Goal: Task Accomplishment & Management: Manage account settings

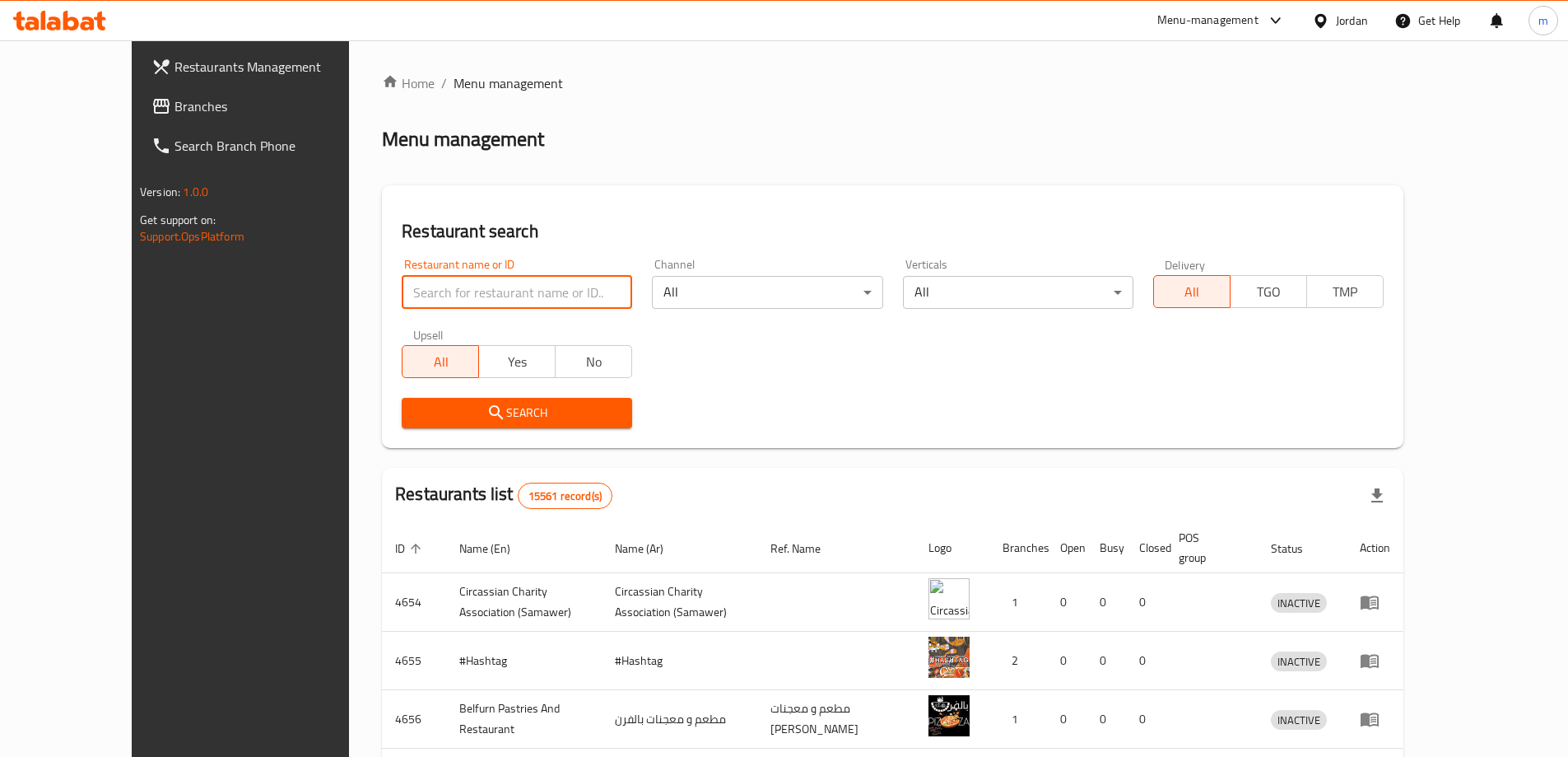
click at [492, 306] on input "search" at bounding box center [517, 293] width 231 height 33
click at [524, 162] on div "Home / Menu management Menu management Restaurant search Restaurant name or ID …" at bounding box center [892, 630] width 1022 height 1114
click at [174, 107] on span "Branches" at bounding box center [277, 106] width 206 height 19
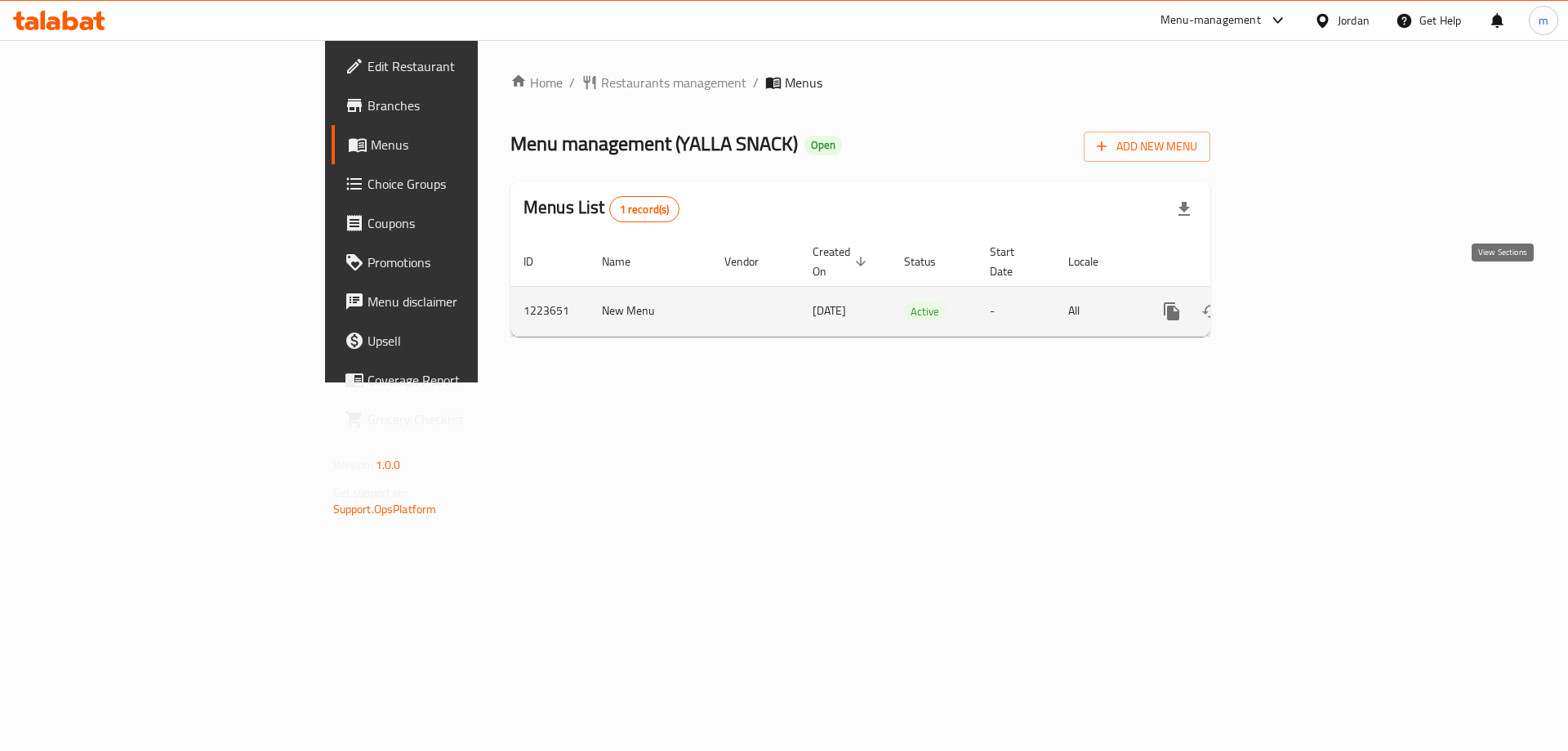
click at [1300, 302] on icon "enhanced table" at bounding box center [1289, 311] width 19 height 19
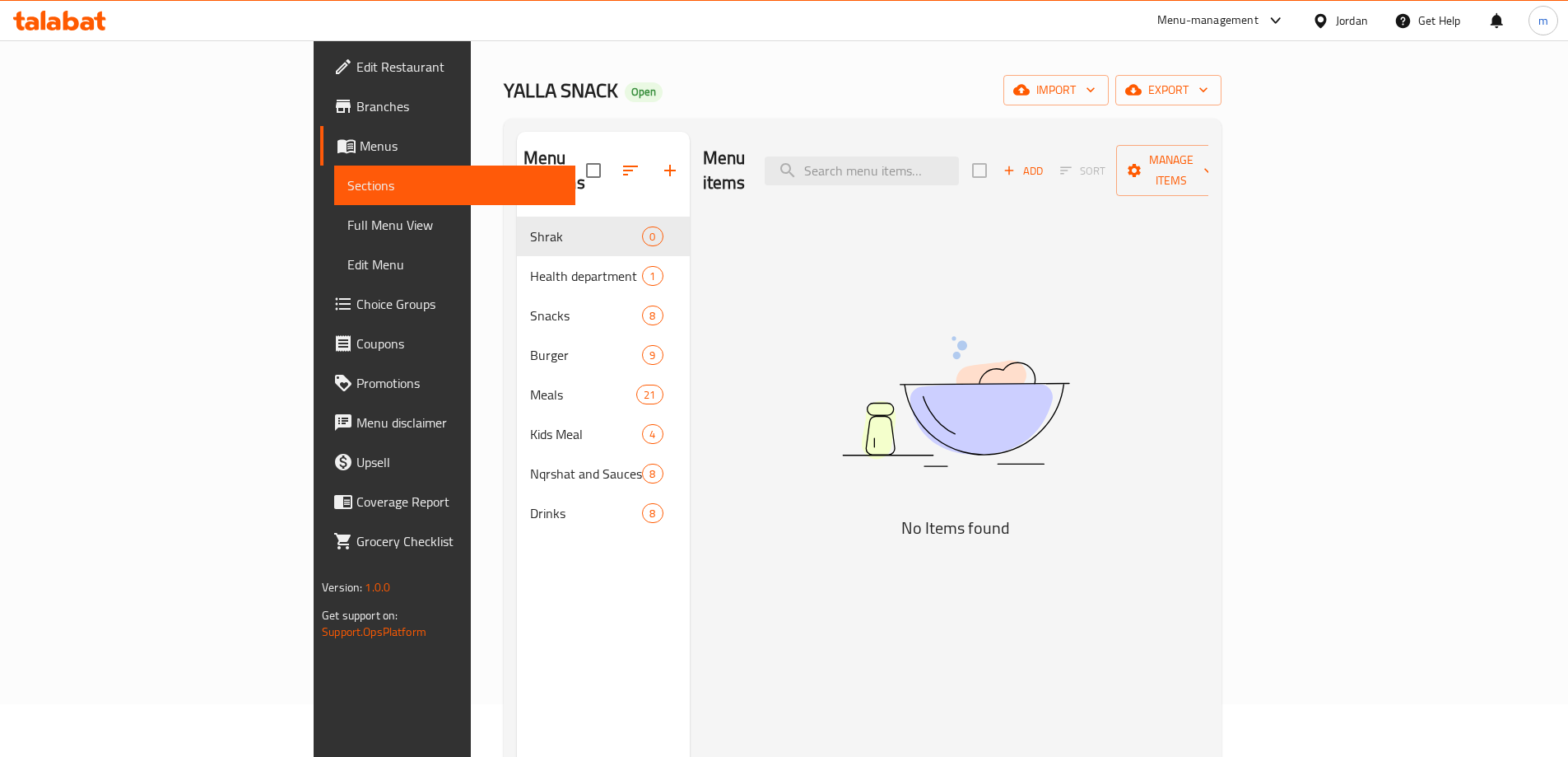
scroll to position [82, 0]
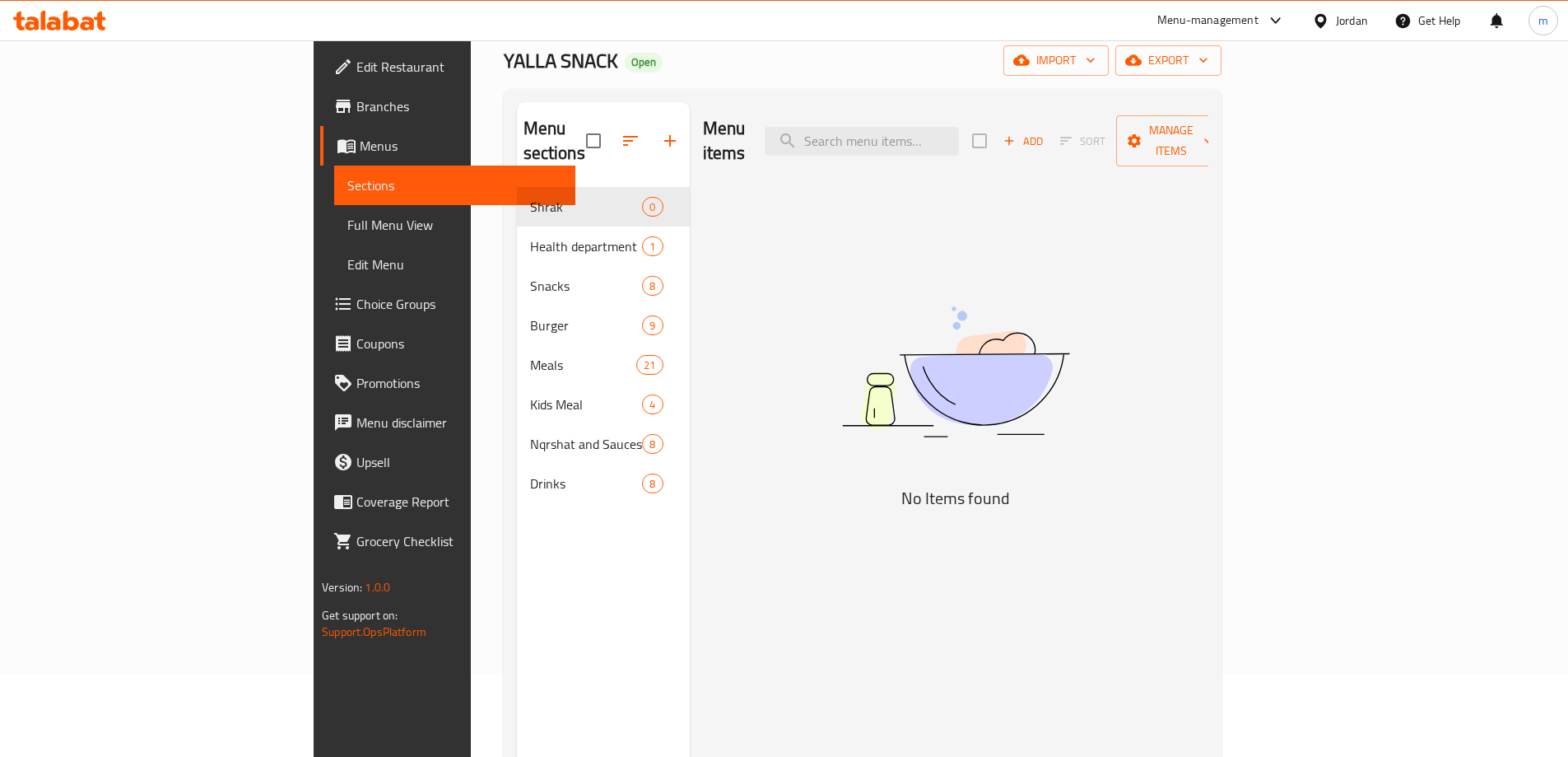
click at [750, 100] on div "Menu sections Shrak 0 Health department 1 Snacks 8 Burger 9 Meals 21 Kids Meal …" at bounding box center [862, 480] width 718 height 783
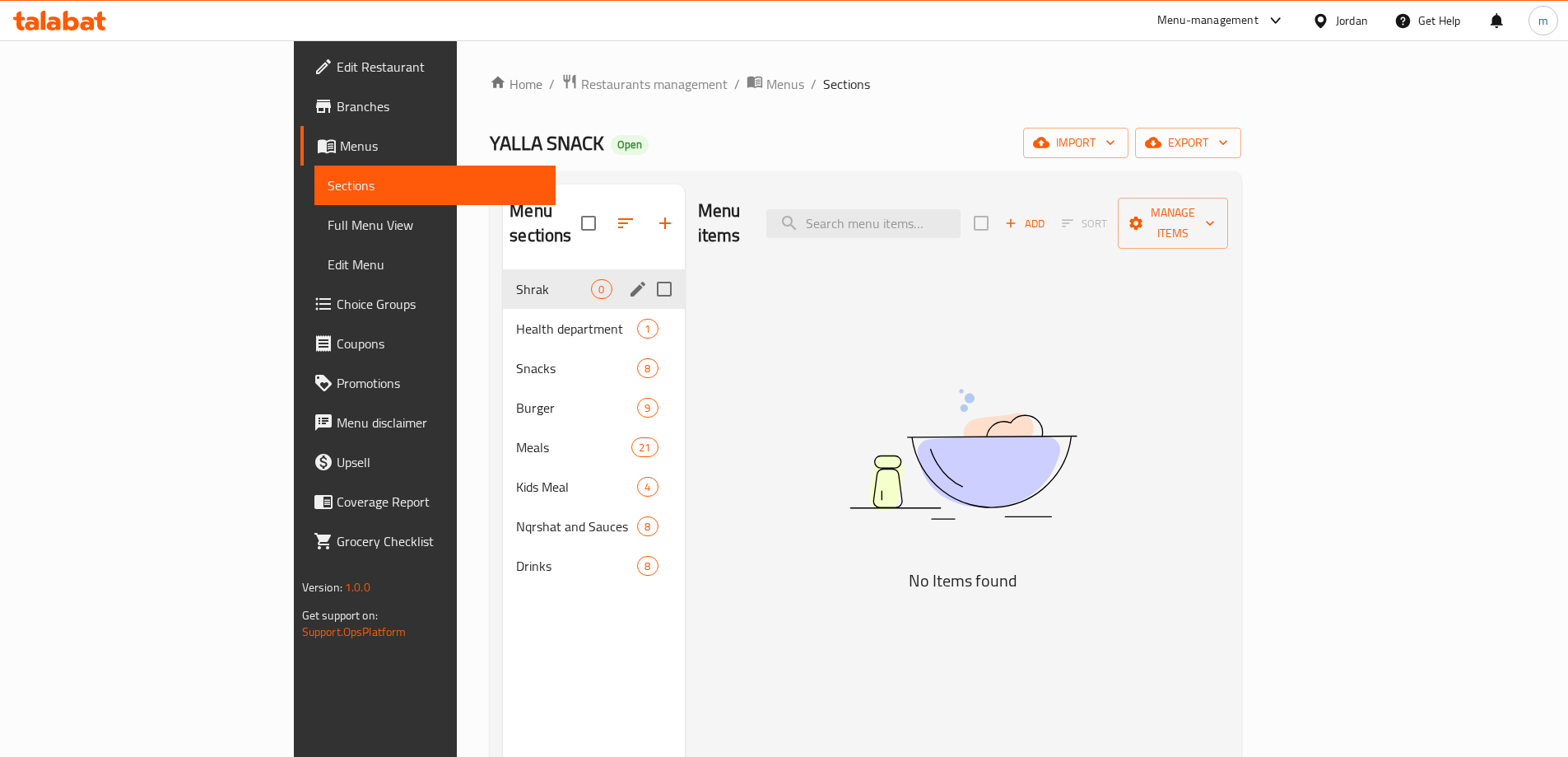
click at [503, 279] on div "Shrak 0" at bounding box center [593, 289] width 181 height 40
click at [503, 314] on div "Health department 1" at bounding box center [593, 328] width 181 height 40
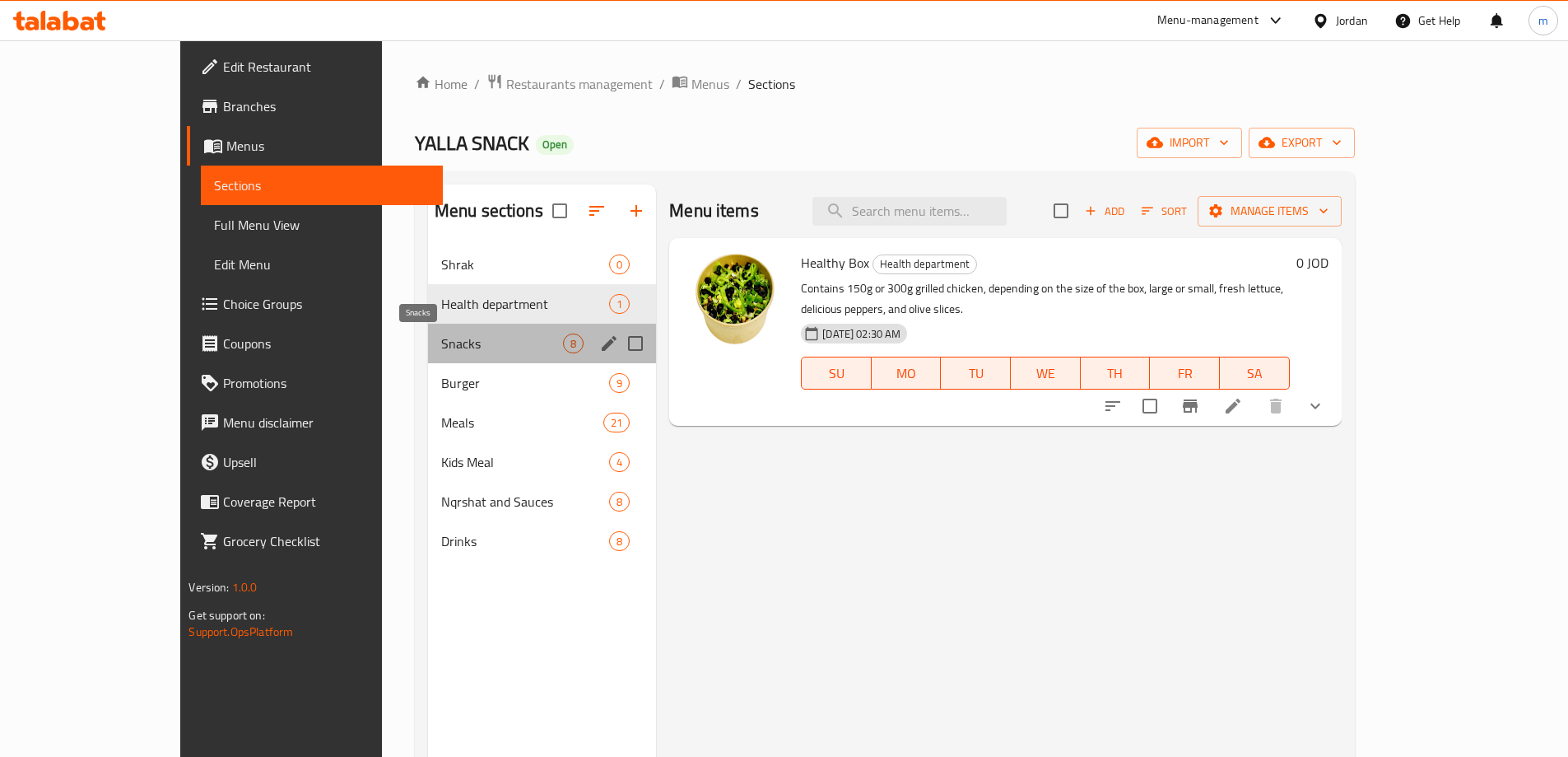
click at [441, 347] on span "Snacks" at bounding box center [502, 343] width 122 height 19
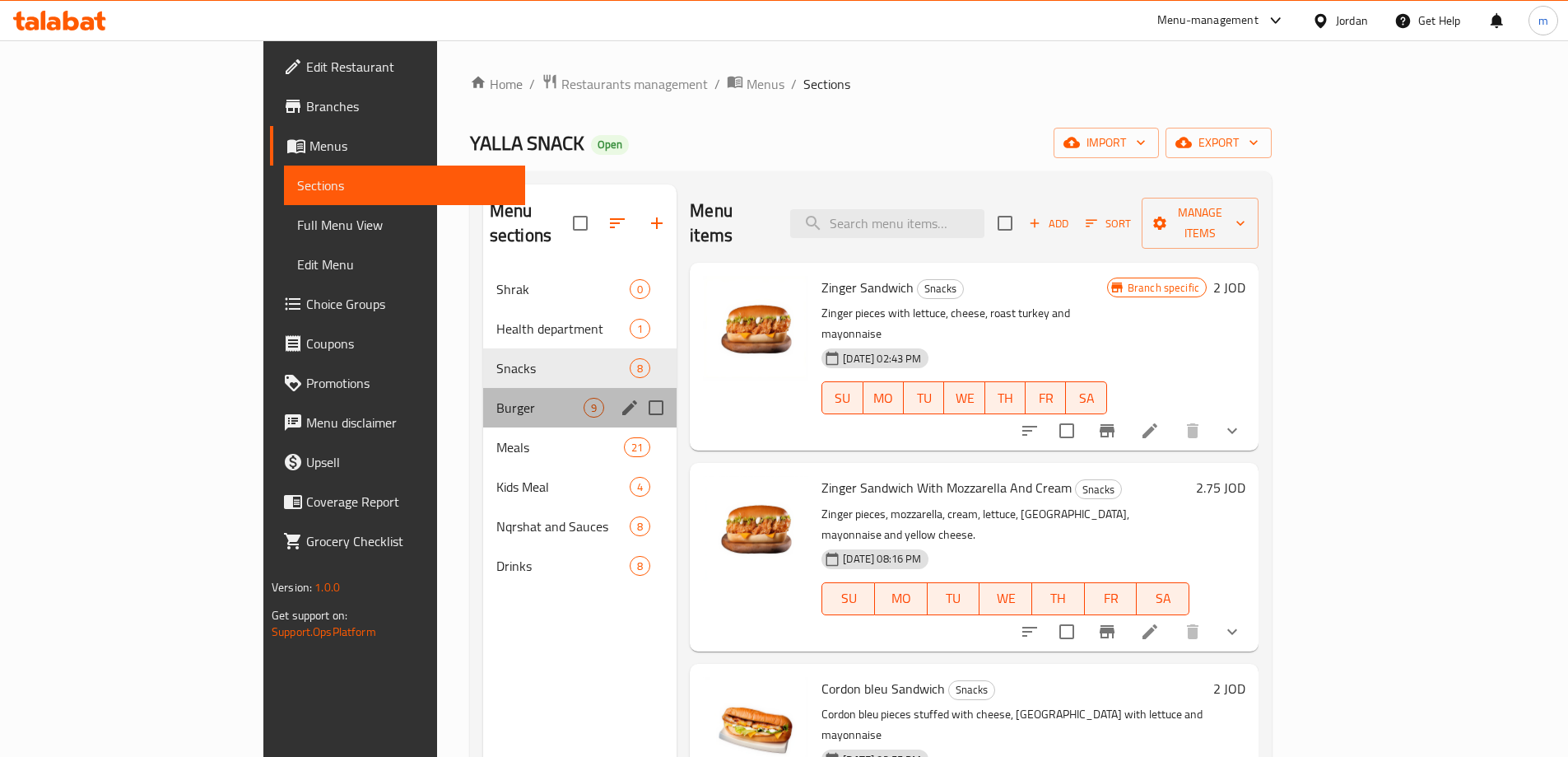
click at [483, 400] on div "Burger 9" at bounding box center [581, 408] width 194 height 40
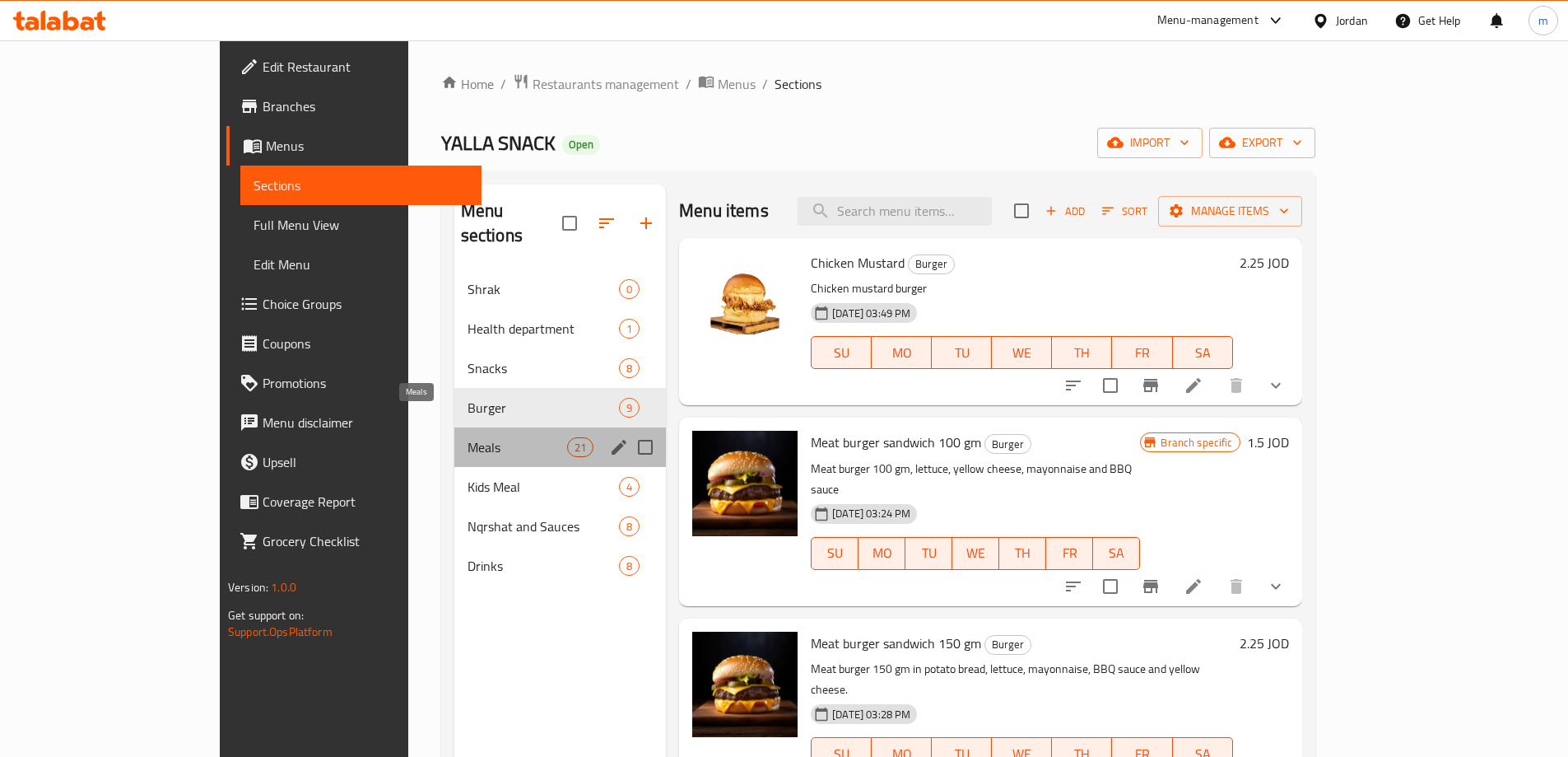
click at [468, 437] on span "Meals" at bounding box center [518, 447] width 100 height 19
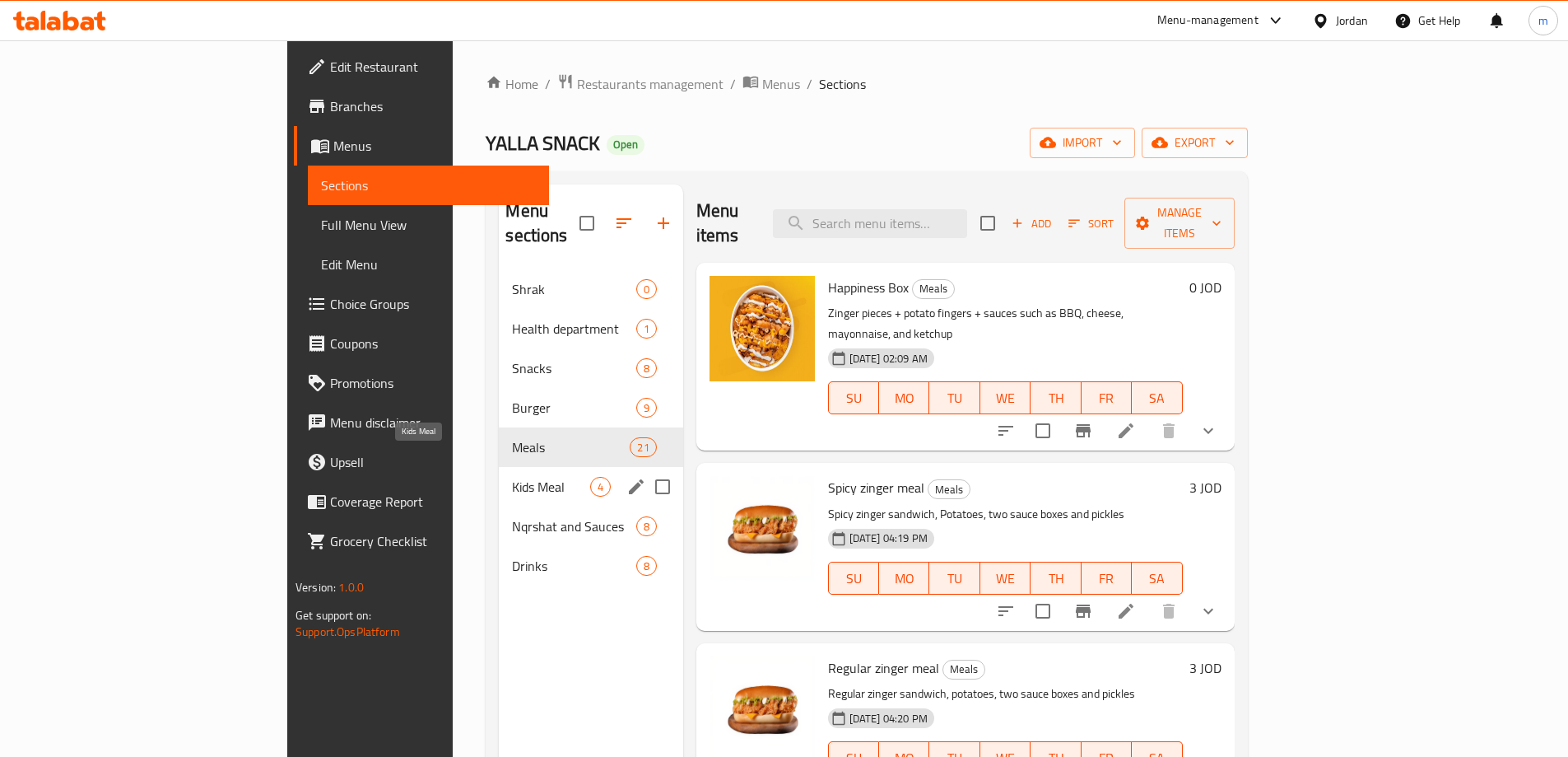
click at [512, 477] on span "Kids Meal" at bounding box center [551, 486] width 78 height 19
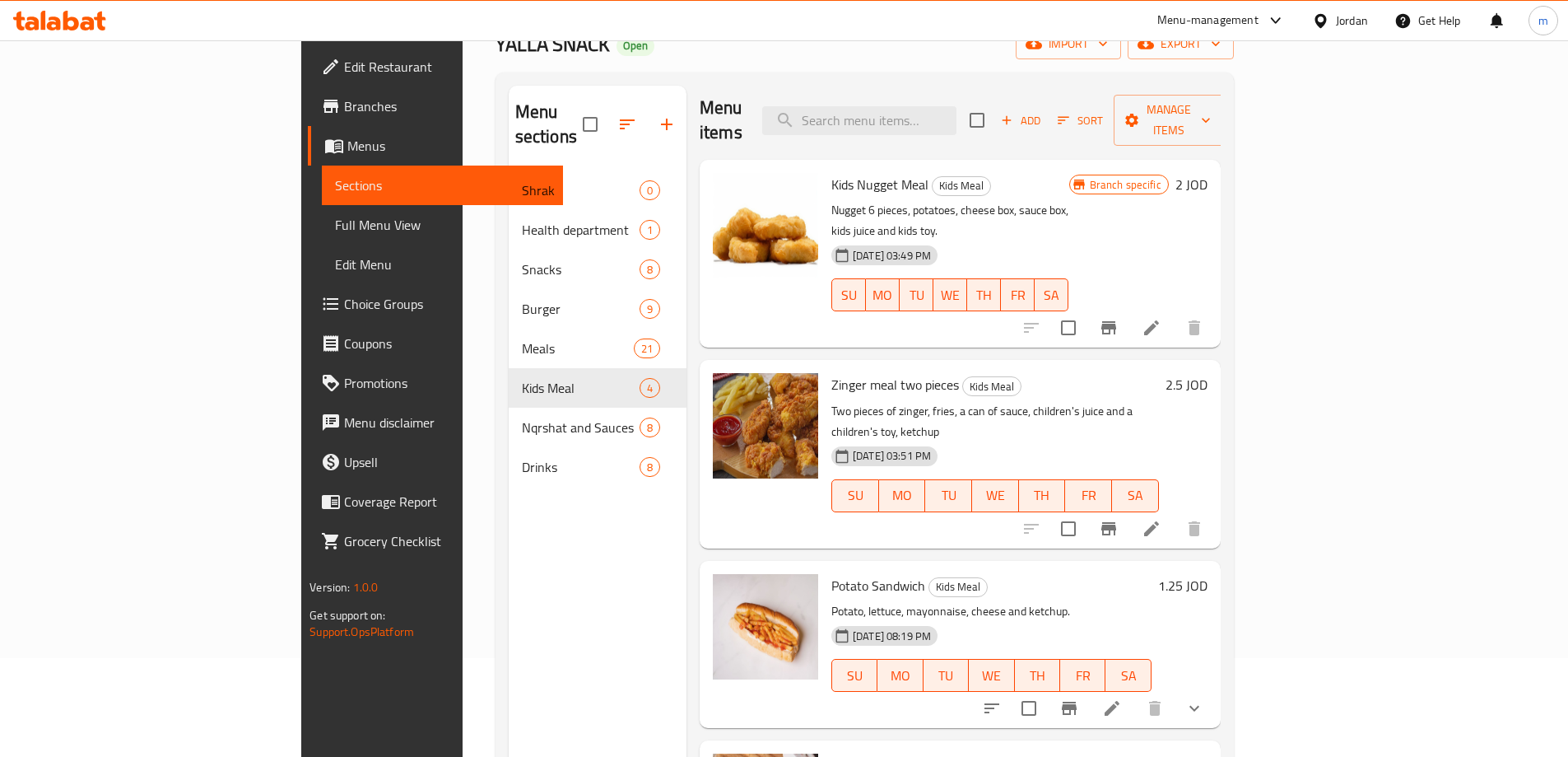
scroll to position [231, 0]
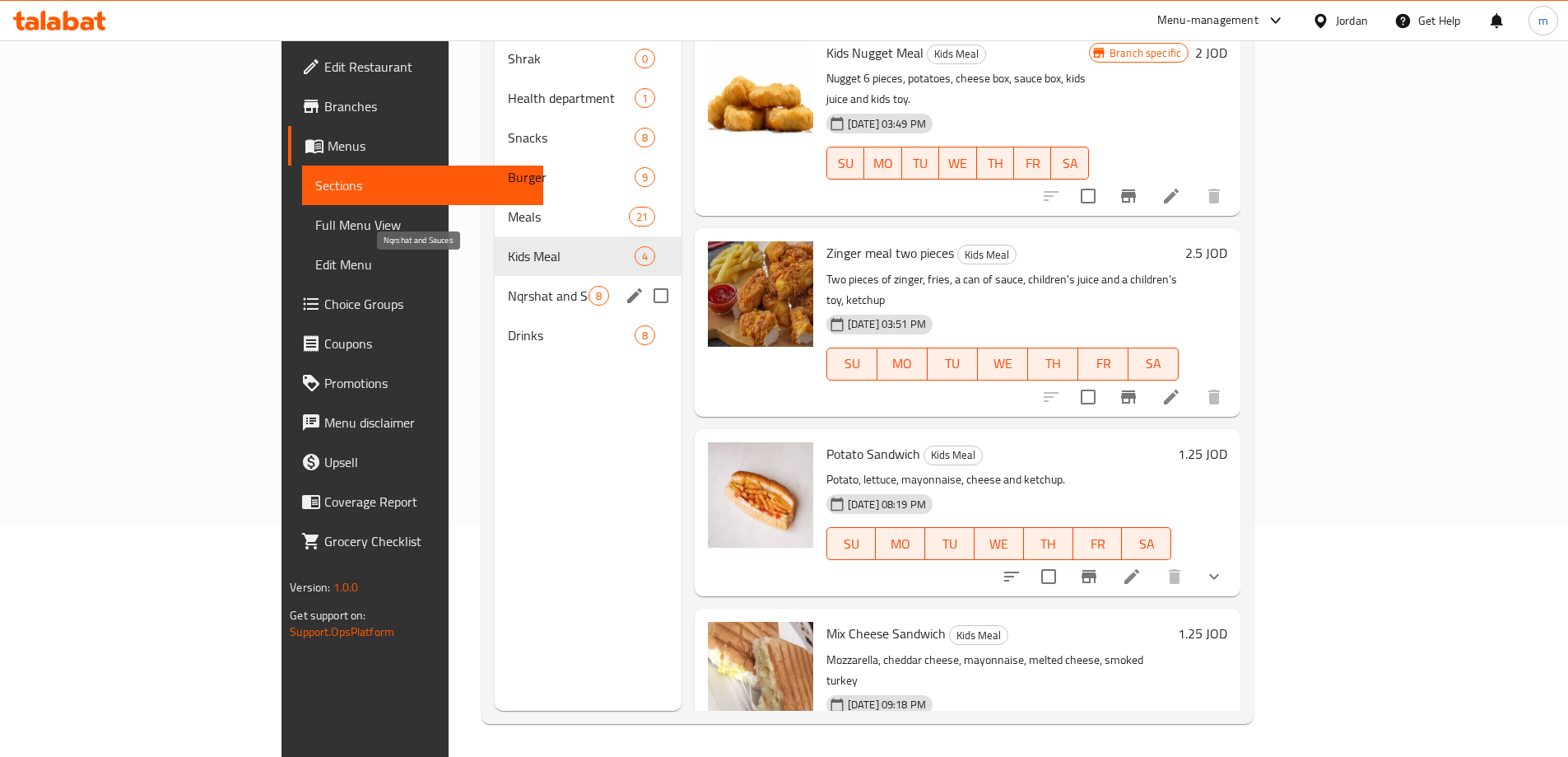
click at [508, 285] on span "Nqrshat and Sauces" at bounding box center [547, 295] width 80 height 19
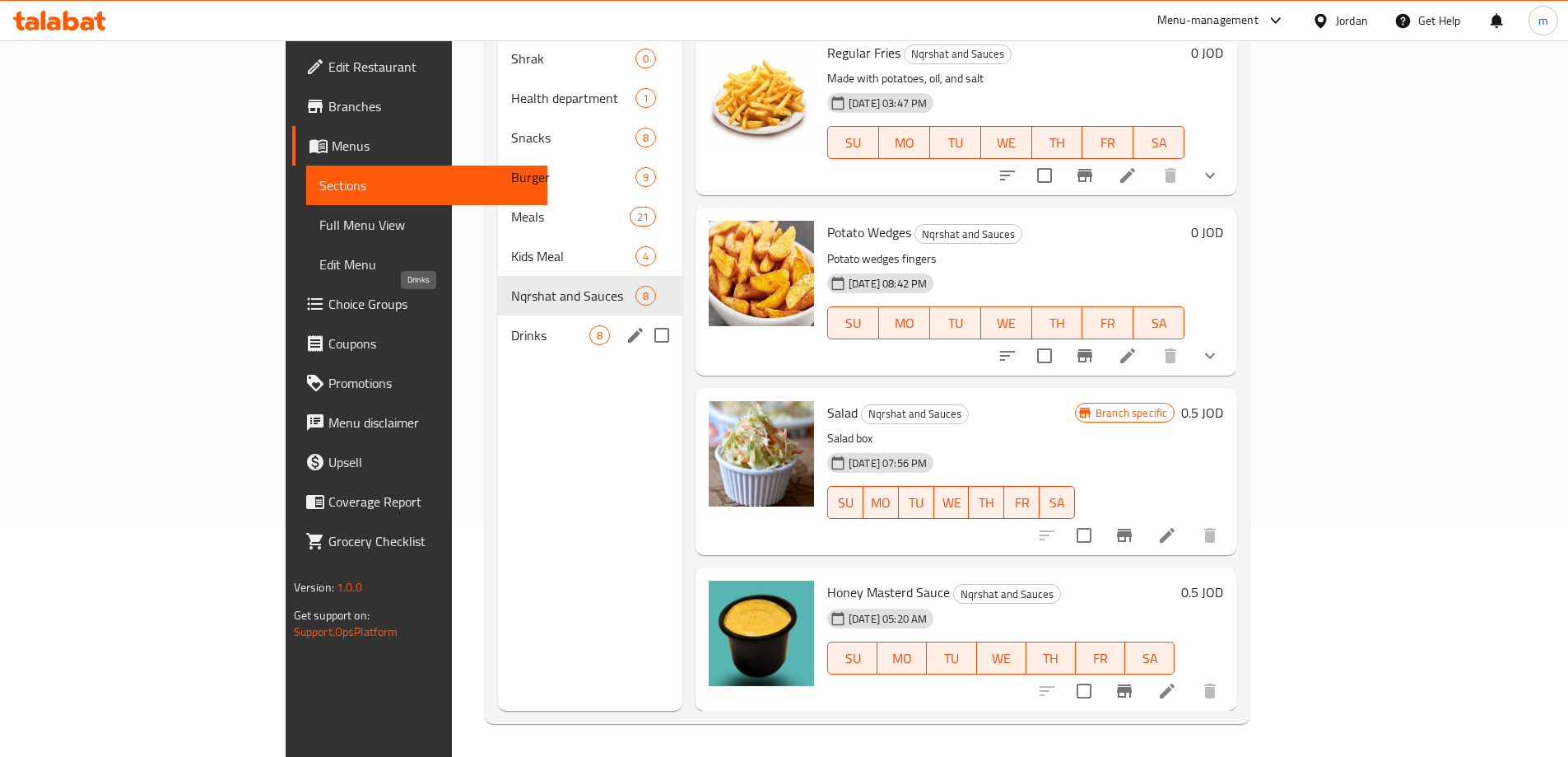
click at [511, 325] on span "Drinks" at bounding box center [550, 334] width 78 height 19
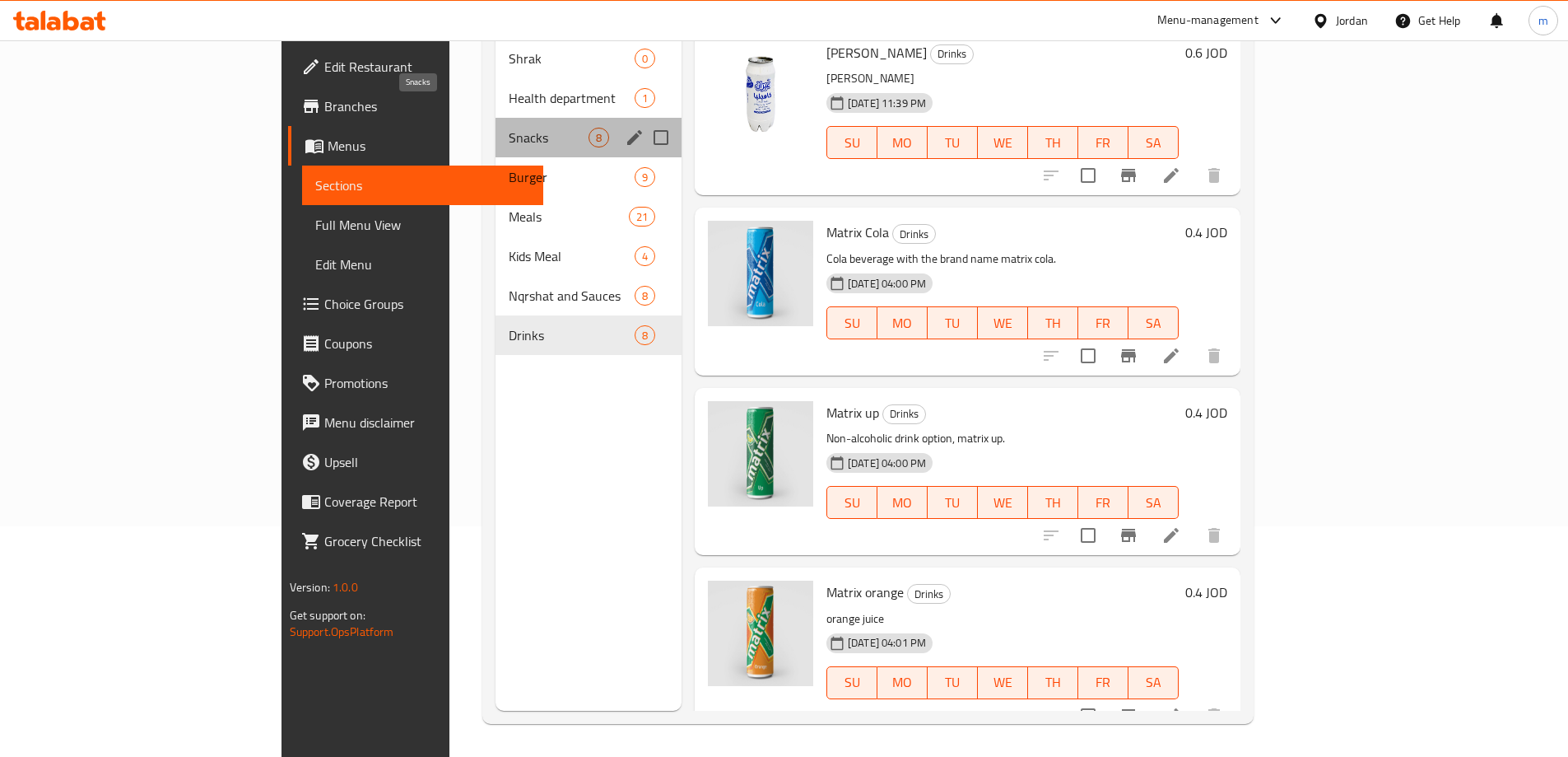
click at [508, 128] on span "Snacks" at bounding box center [548, 137] width 80 height 19
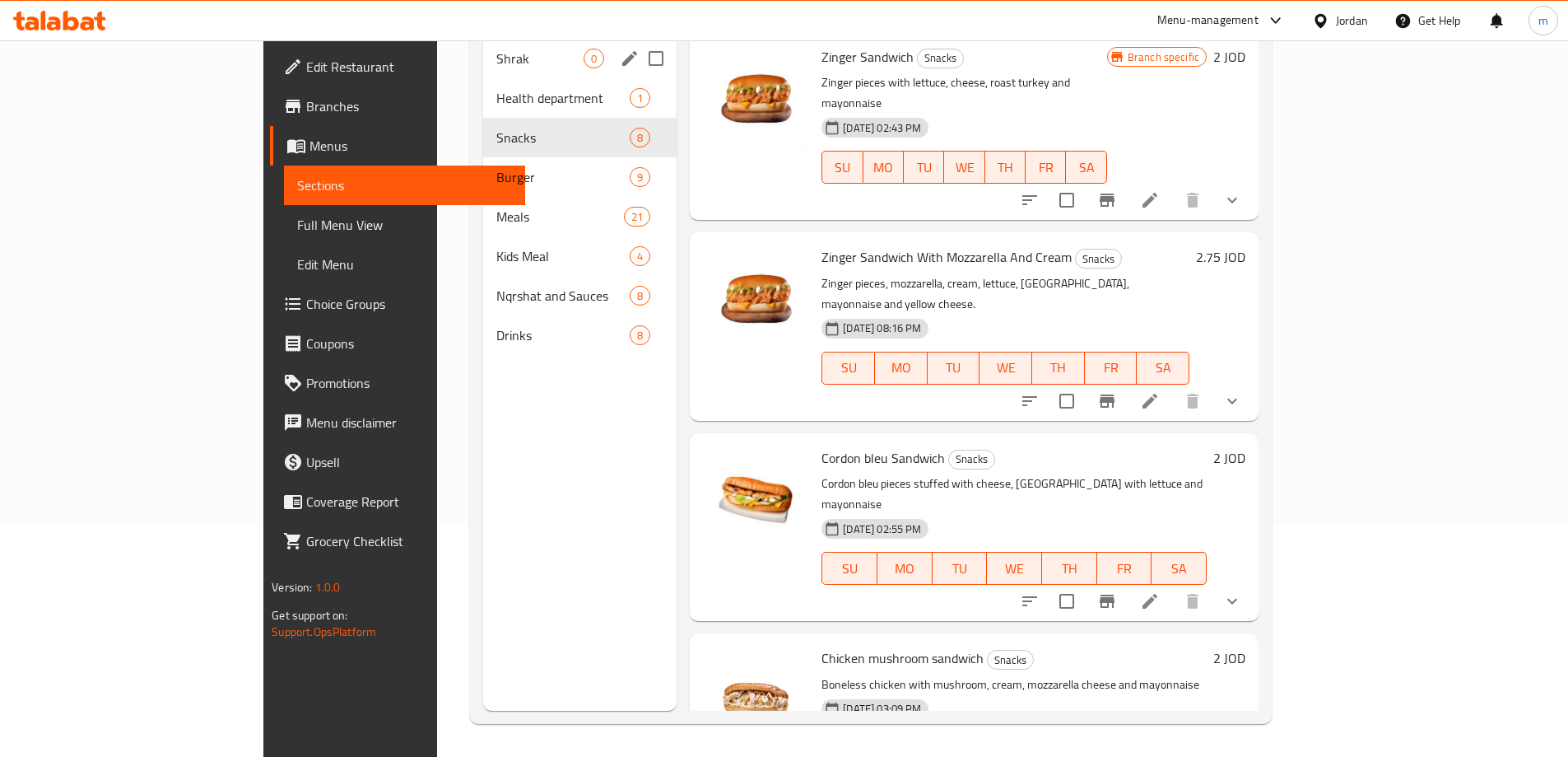
click at [483, 46] on div "Shrak 0" at bounding box center [581, 58] width 194 height 40
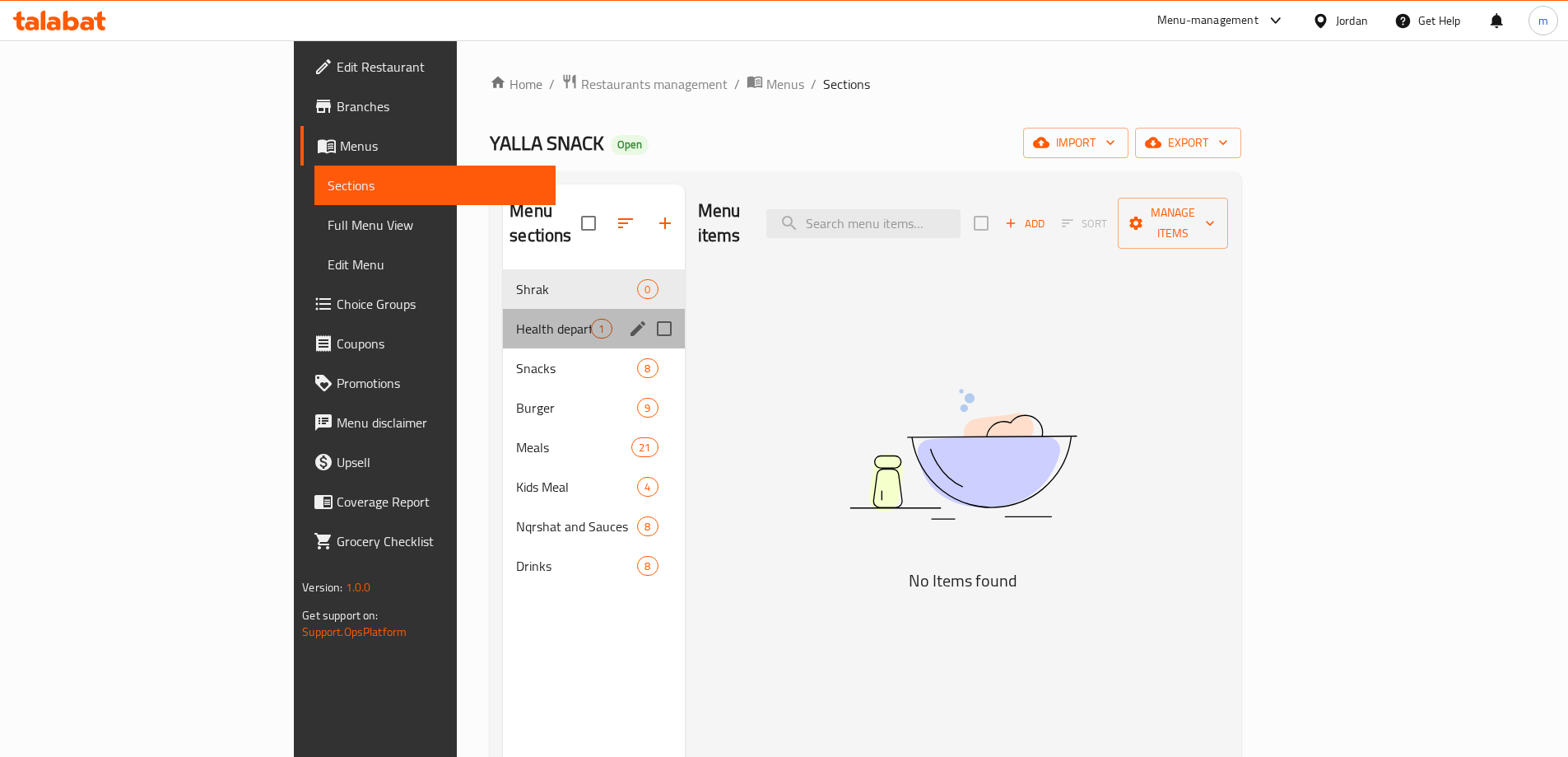
click at [503, 309] on div "Health department 1" at bounding box center [593, 328] width 181 height 40
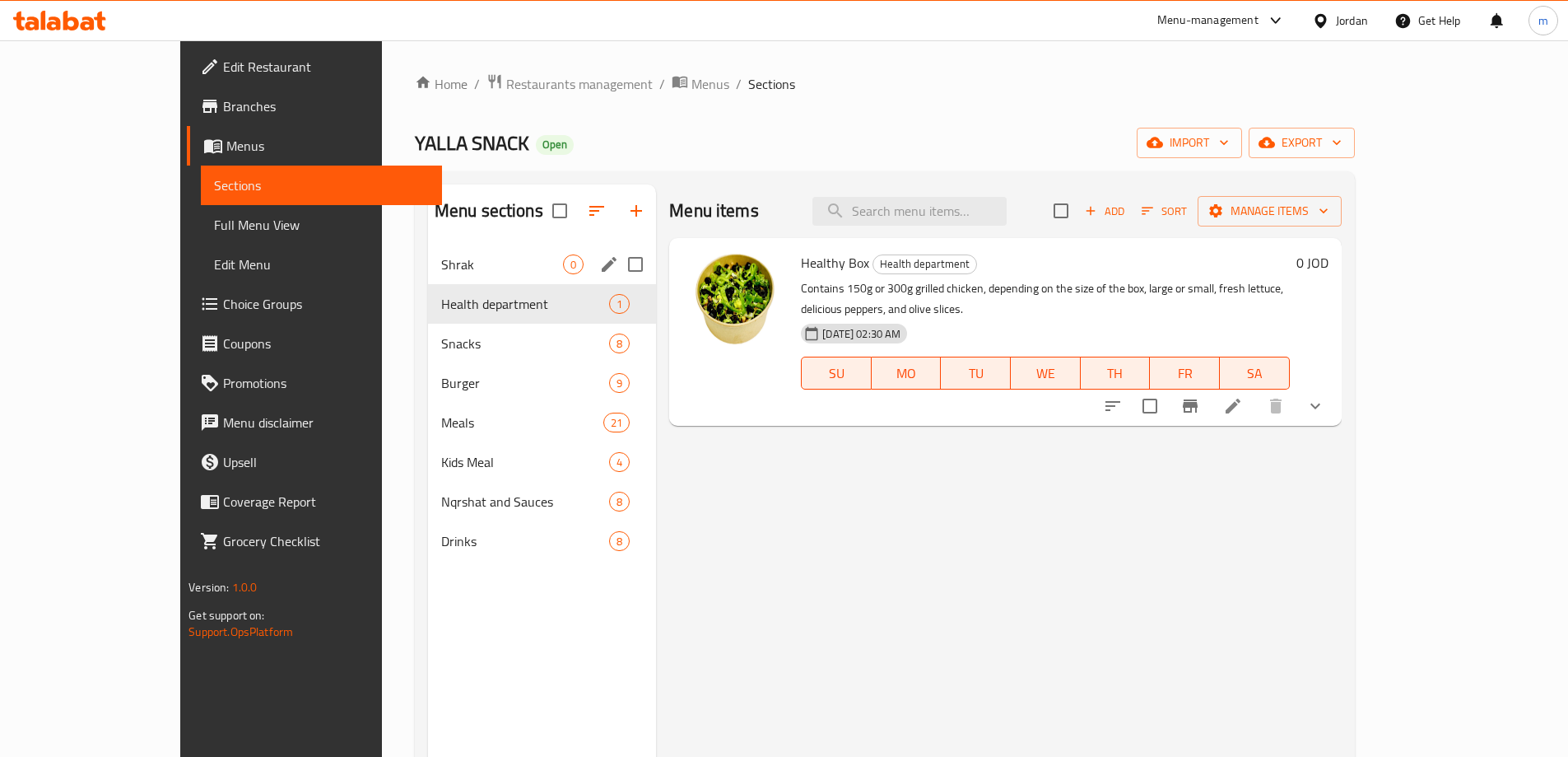
click at [428, 278] on div "Shrak 0" at bounding box center [542, 264] width 228 height 40
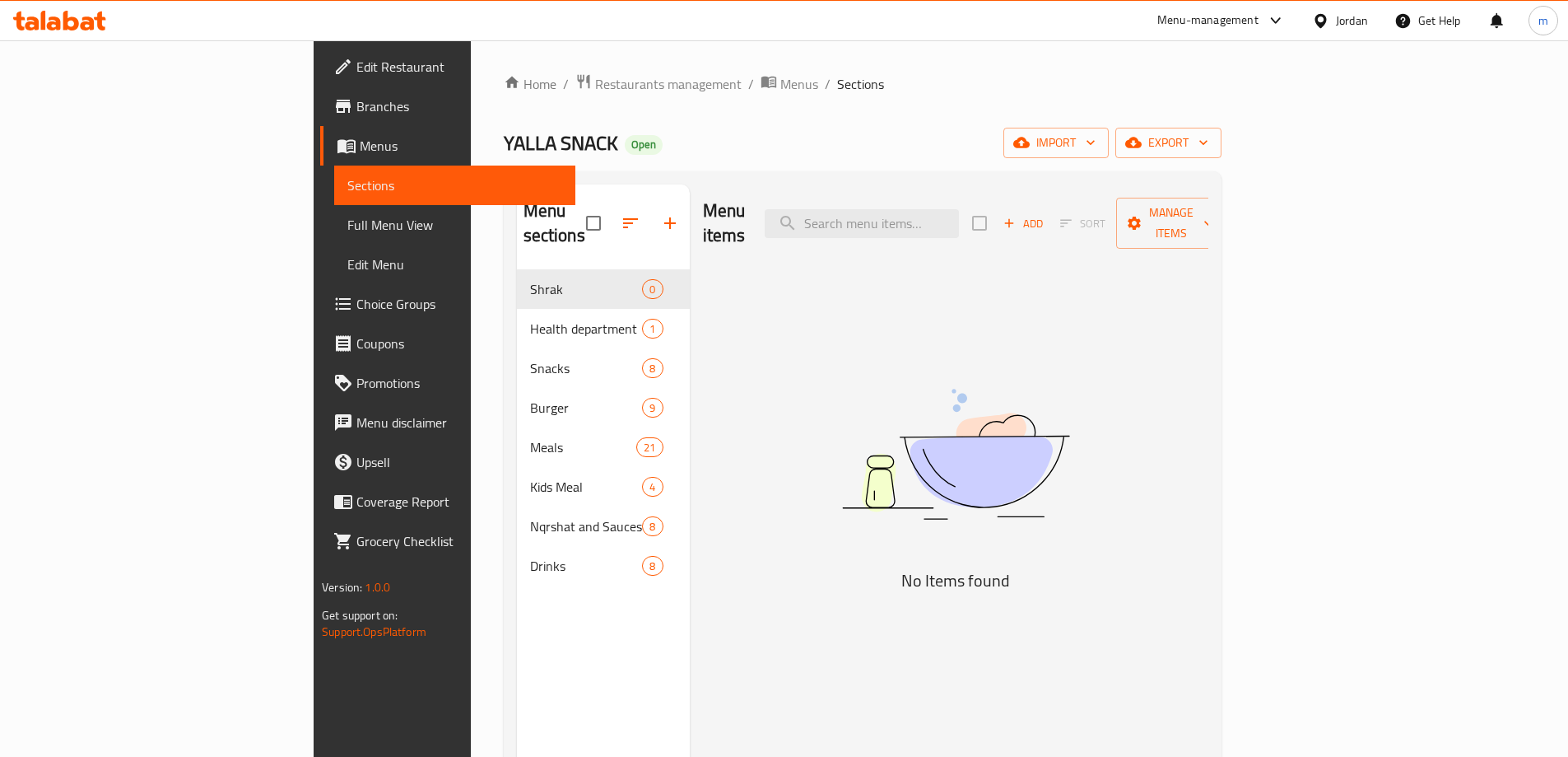
click at [859, 123] on div "Home / Restaurants management / Menus / Sections YALLA SNACK Open import export…" at bounding box center [862, 513] width 718 height 881
click at [624, 144] on span "Open" at bounding box center [643, 144] width 38 height 14
click at [522, 171] on div "Menu sections Shrak 0 Health department 1 Snacks 8 Burger 9 Meals 21 Kids Meal …" at bounding box center [862, 562] width 718 height 783
click at [633, 124] on div "Home / Restaurants management / Menus / Sections YALLA SNACK Open import export…" at bounding box center [862, 513] width 718 height 881
click at [320, 131] on link "Menus" at bounding box center [447, 145] width 255 height 40
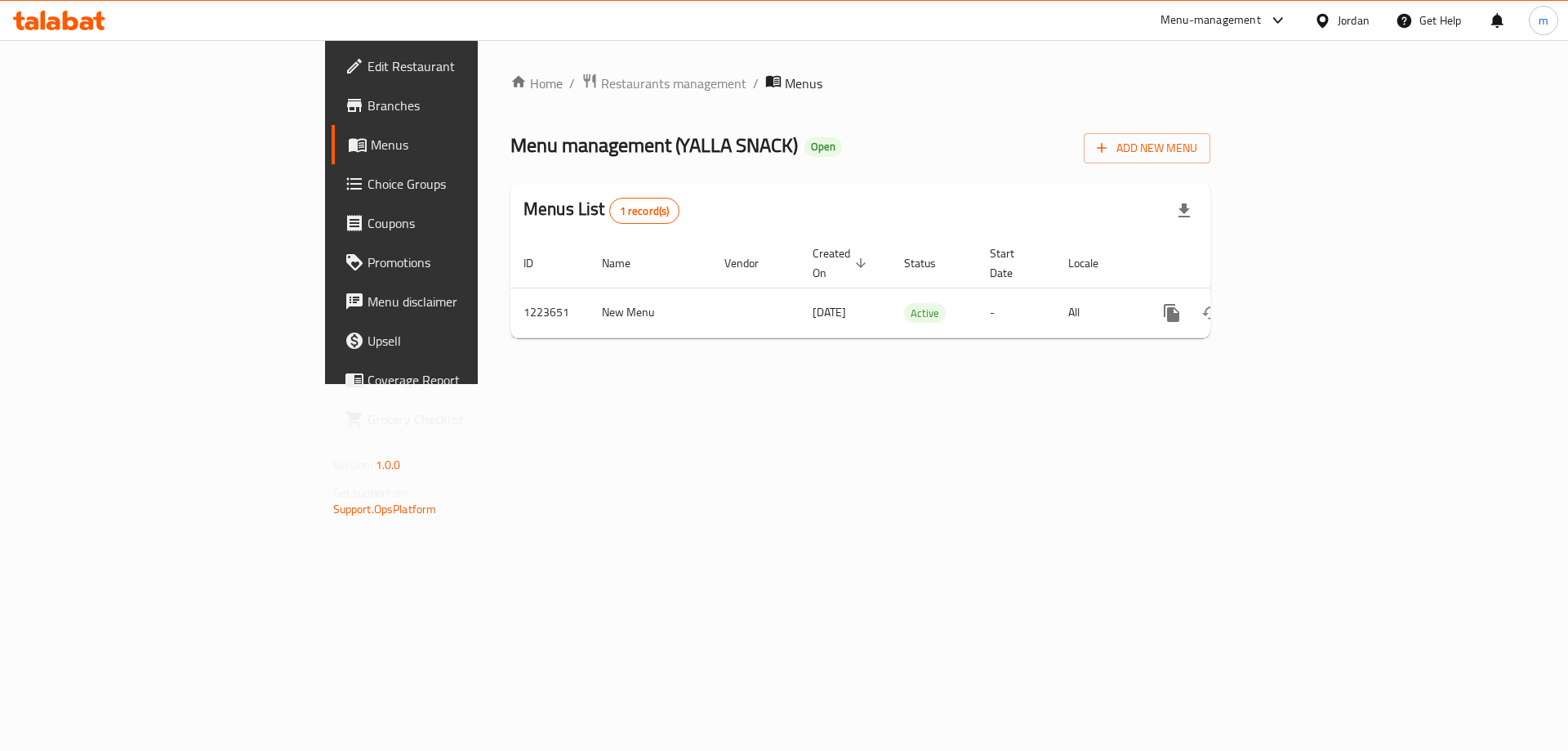
click at [92, 69] on div at bounding box center [784, 375] width 1568 height 751
click at [691, 71] on div "Home / Restaurants management / Menus Menu management ( YALLA SNACK ) Open Add …" at bounding box center [860, 212] width 766 height 344
click at [951, 124] on div "Home / Restaurants management / Menus Menu management ( YALLA SNACK ) Open Add …" at bounding box center [860, 211] width 700 height 279
